Goal: Information Seeking & Learning: Learn about a topic

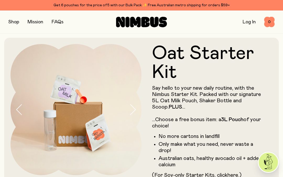
click at [56, 23] on link "FAQs" at bounding box center [58, 22] width 12 height 5
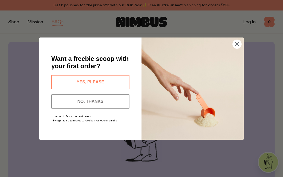
click at [237, 43] on circle "Close dialog" at bounding box center [236, 44] width 9 height 9
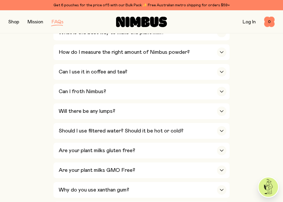
scroll to position [272, 0]
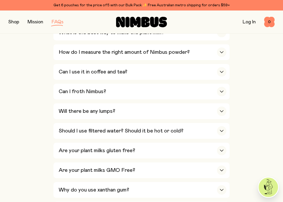
click at [221, 67] on div "button" at bounding box center [221, 71] width 9 height 9
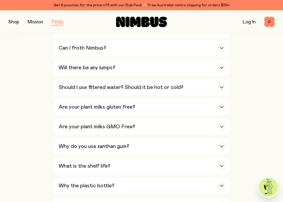
scroll to position [411, 0]
click at [221, 106] on icon "button" at bounding box center [221, 107] width 3 height 2
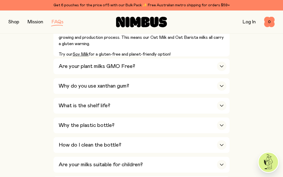
scroll to position [408, 0]
click at [221, 85] on icon "button" at bounding box center [221, 86] width 3 height 2
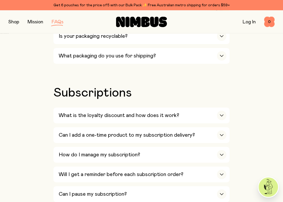
scroll to position [689, 0]
click at [221, 114] on icon "button" at bounding box center [221, 115] width 4 height 2
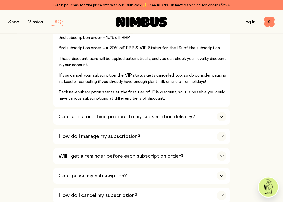
scroll to position [805, 0]
click at [221, 115] on icon "button" at bounding box center [221, 116] width 4 height 2
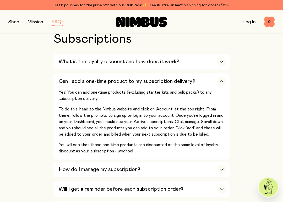
scroll to position [743, 0]
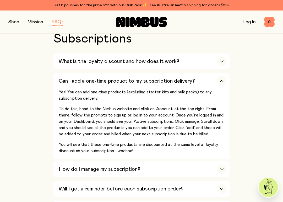
click at [220, 168] on icon "button" at bounding box center [221, 169] width 4 height 2
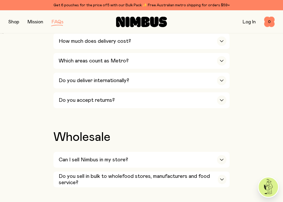
scroll to position [1001, 0]
click at [218, 155] on div "button" at bounding box center [221, 159] width 9 height 9
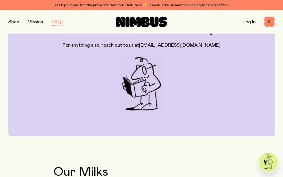
scroll to position [0, 0]
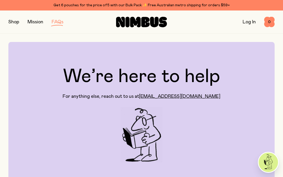
click at [11, 21] on button "button" at bounding box center [13, 21] width 11 height 7
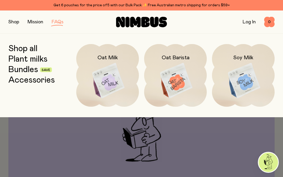
click at [119, 82] on img at bounding box center [107, 81] width 63 height 74
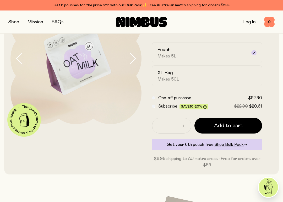
scroll to position [52, 0]
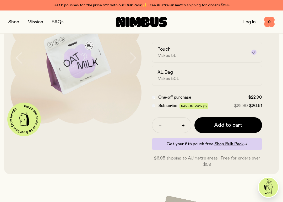
click at [178, 79] on span "Makes 50L" at bounding box center [168, 78] width 22 height 5
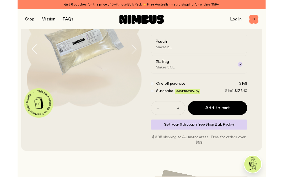
scroll to position [0, 0]
